Goal: Use online tool/utility: Utilize a website feature to perform a specific function

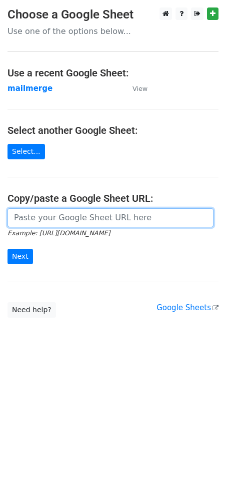
click at [50, 220] on input "url" at bounding box center [110, 217] width 206 height 19
paste input "https://docs.google.com/spreadsheets/d/1WAesjKfmY17GnHiqoci-_59yfCCePDc0WRSlVSY…"
type input "https://docs.google.com/spreadsheets/d/1WAesjKfmY17GnHiqoci-_59yfCCePDc0WRSlVSY…"
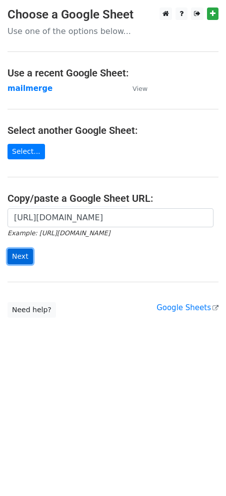
scroll to position [0, 0]
click at [20, 263] on input "Next" at bounding box center [19, 256] width 25 height 15
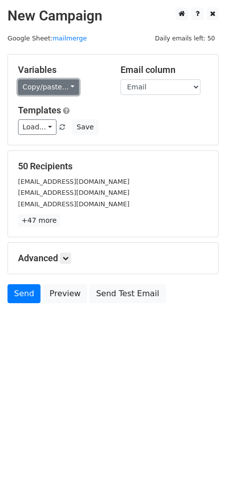
click at [48, 92] on link "Copy/paste..." at bounding box center [48, 86] width 61 height 15
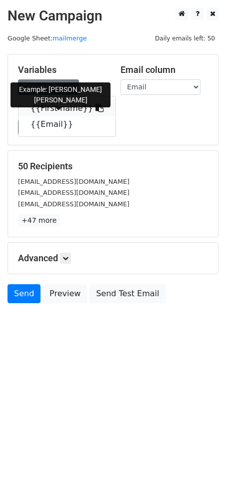
click at [49, 110] on link "{{First name}}" at bounding box center [66, 108] width 97 height 16
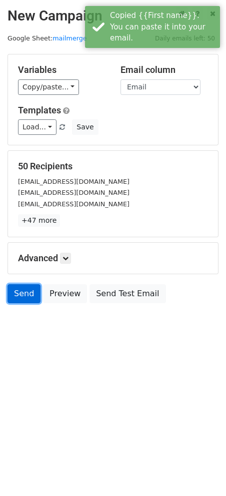
click at [19, 295] on link "Send" at bounding box center [23, 293] width 33 height 19
